Goal: Transaction & Acquisition: Purchase product/service

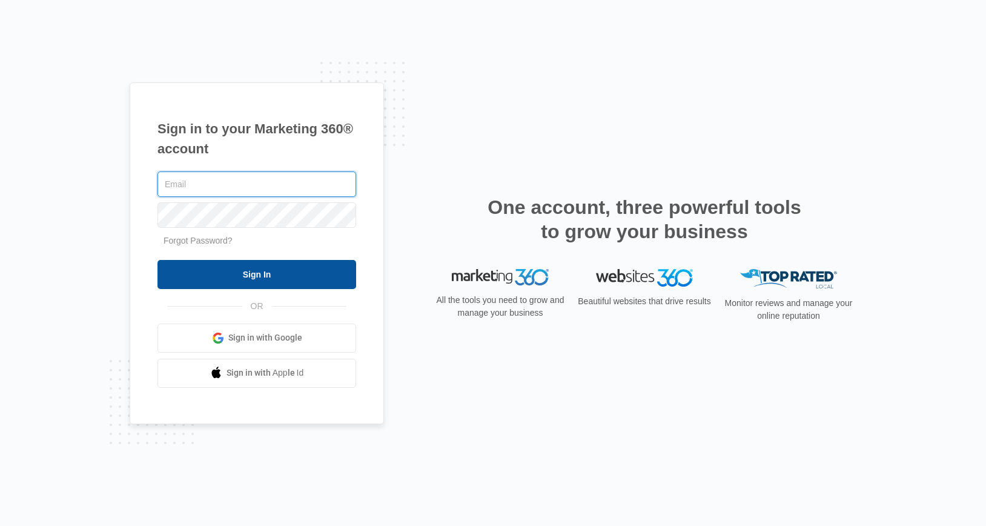
type input "[PERSON_NAME][EMAIL_ADDRESS][PERSON_NAME][DOMAIN_NAME]"
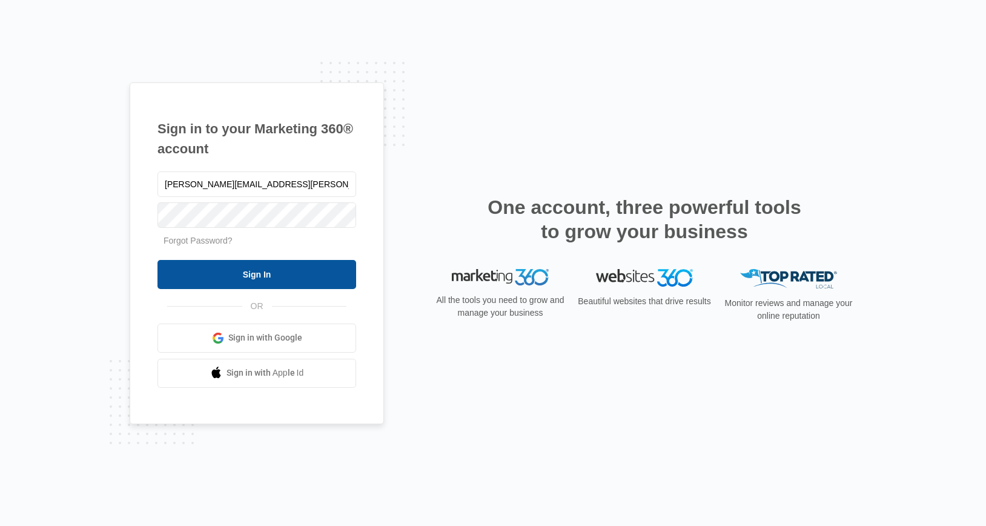
click at [239, 266] on input "Sign In" at bounding box center [256, 274] width 199 height 29
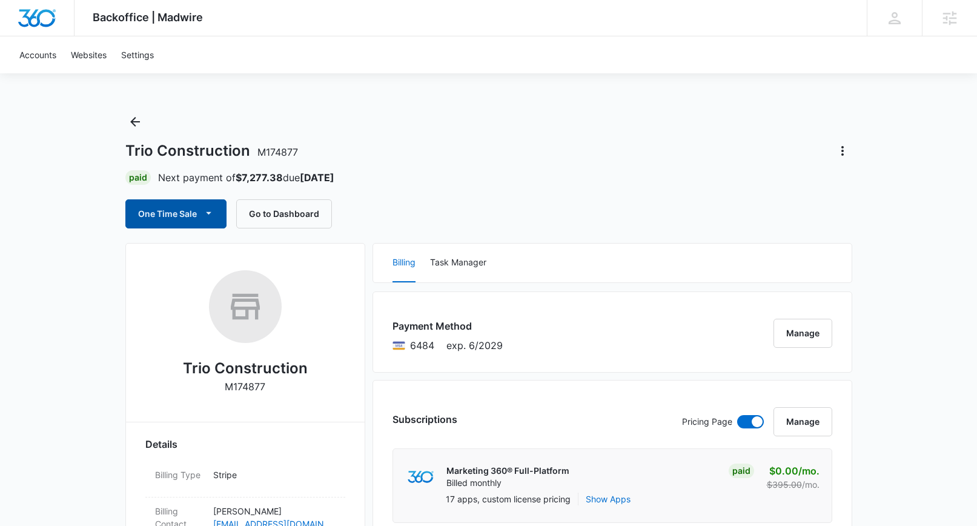
click at [186, 213] on button "One Time Sale" at bounding box center [175, 213] width 101 height 29
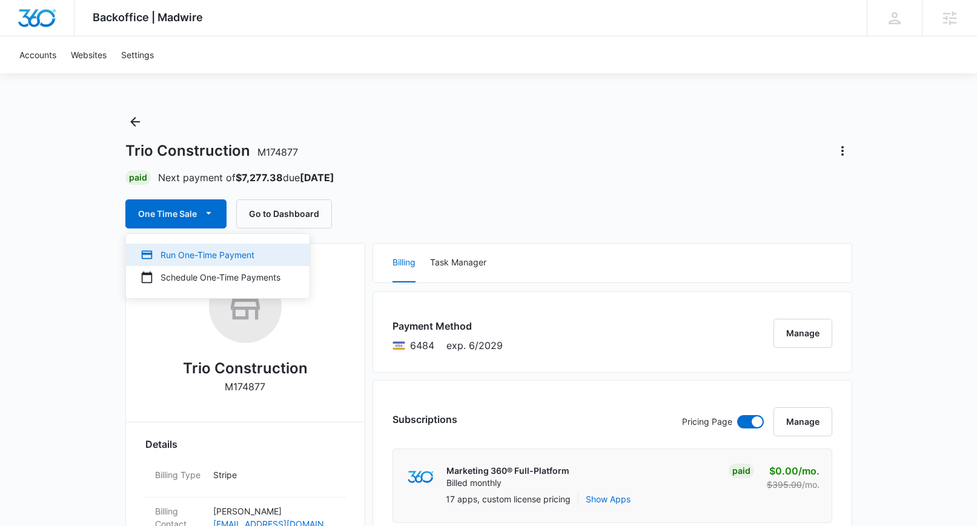
click at [194, 249] on div "Run One-Time Payment" at bounding box center [210, 254] width 140 height 13
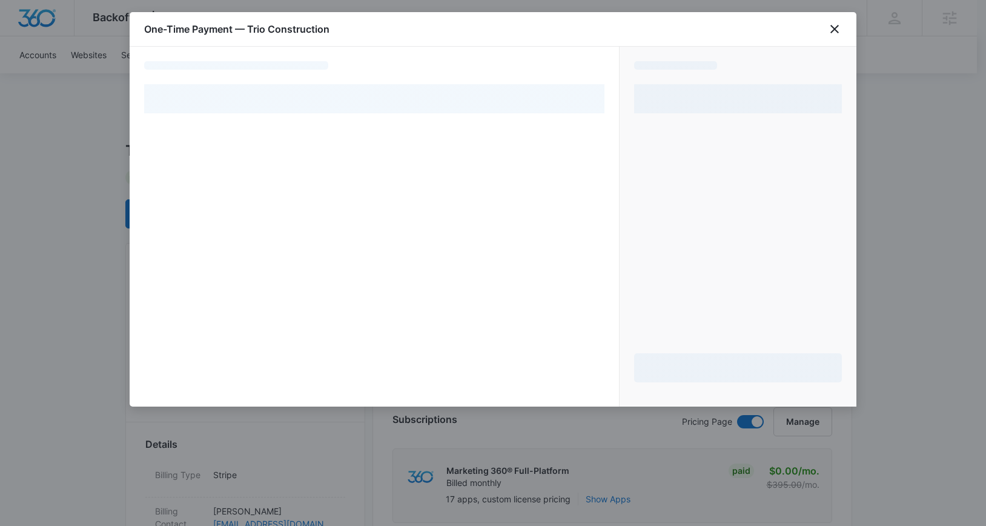
select select "pm_1PlYRZA4n8RTgNjUwDVmLB6U"
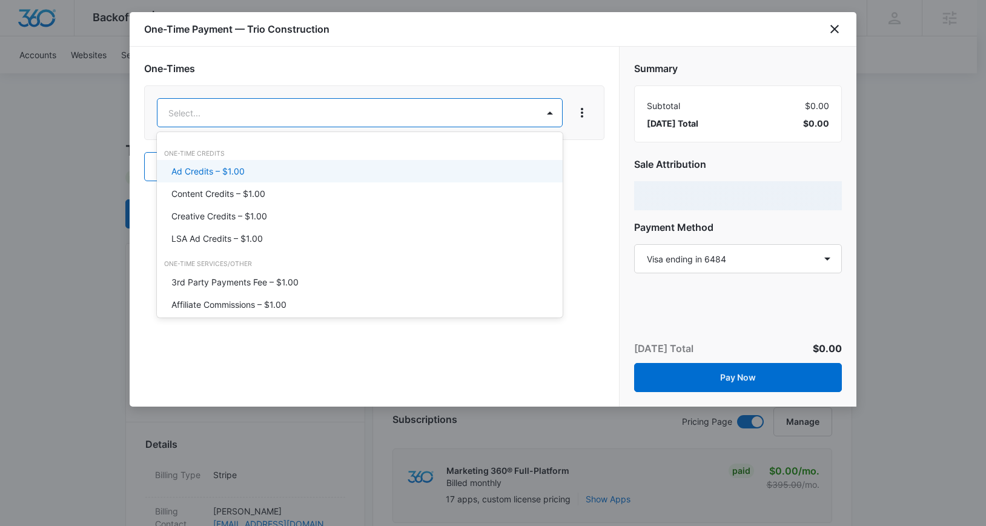
click at [217, 170] on p "Ad Credits – $1.00" at bounding box center [207, 171] width 73 height 13
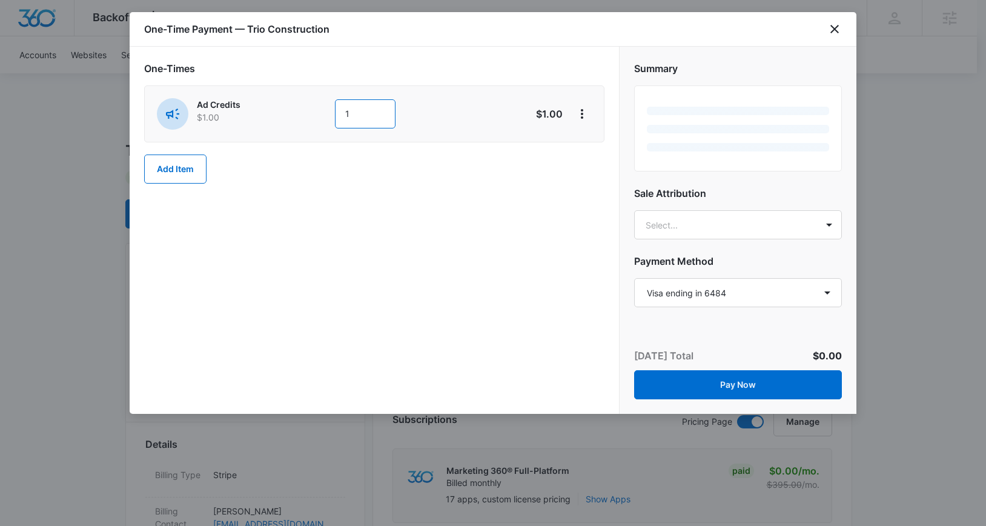
drag, startPoint x: 385, startPoint y: 112, endPoint x: 322, endPoint y: 110, distance: 63.0
click at [322, 110] on div "Ad Credits $1.00 1" at bounding box center [331, 113] width 349 height 31
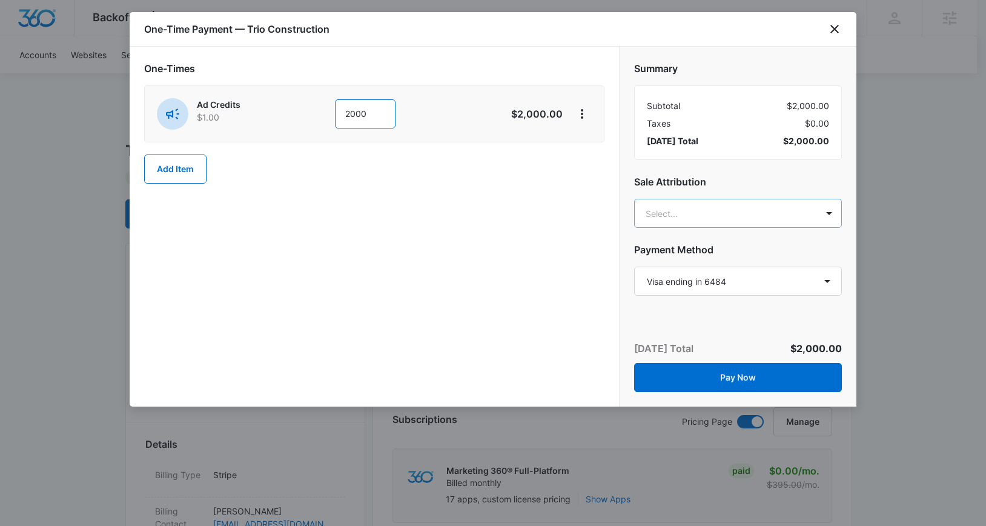
type input "2000"
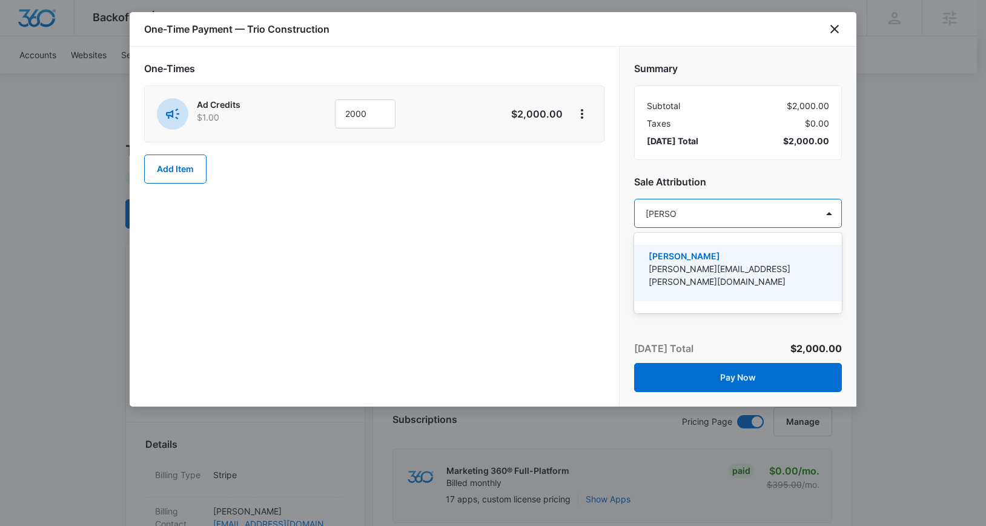
type input "[PERSON_NAME]"
click at [681, 265] on p "[PERSON_NAME][EMAIL_ADDRESS][PERSON_NAME][DOMAIN_NAME]" at bounding box center [737, 274] width 176 height 25
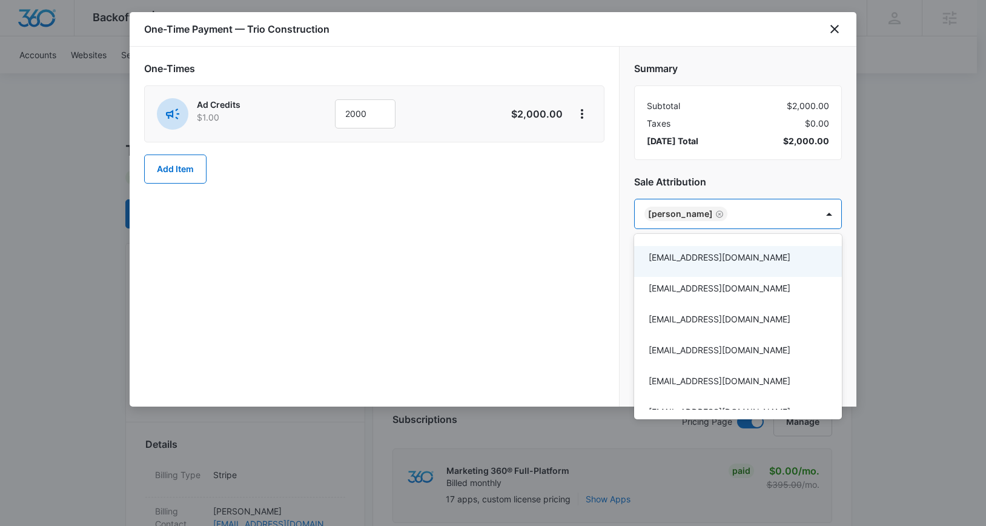
drag, startPoint x: 612, startPoint y: 267, endPoint x: 604, endPoint y: 262, distance: 9.8
click at [609, 267] on div at bounding box center [493, 263] width 986 height 526
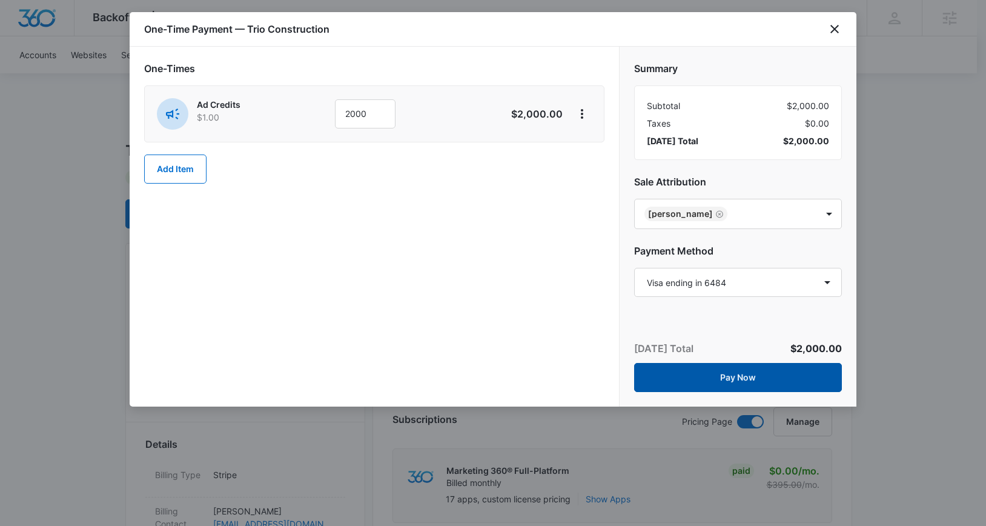
click at [749, 374] on button "Pay Now" at bounding box center [738, 377] width 208 height 29
